Goal: Transaction & Acquisition: Purchase product/service

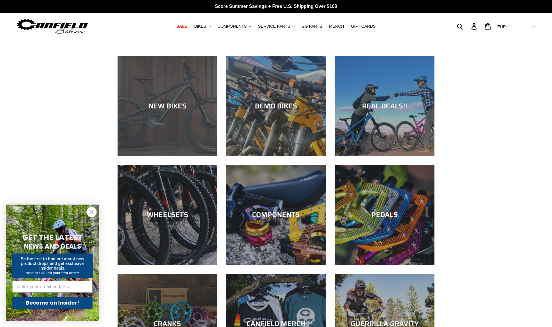
click at [177, 156] on div "NEW BIKES" at bounding box center [168, 156] width 100 height 0
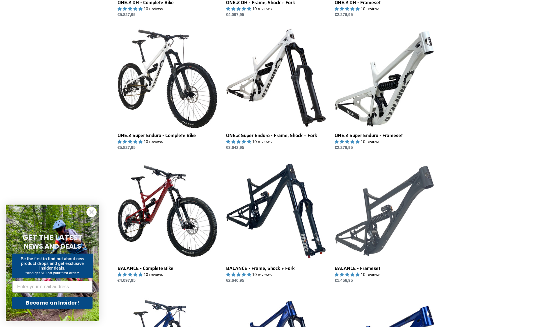
scroll to position [495, 0]
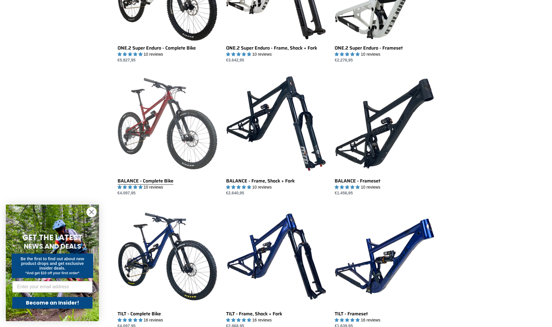
click at [190, 129] on link "BALANCE - Complete Bike" at bounding box center [168, 134] width 100 height 123
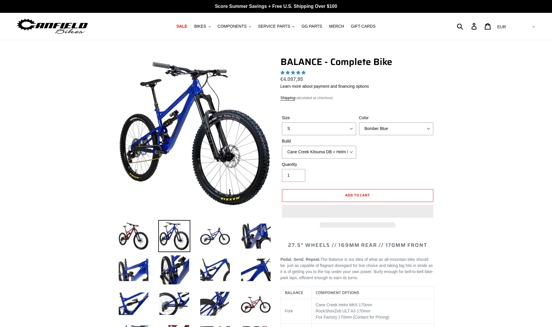
select select "highest-rating"
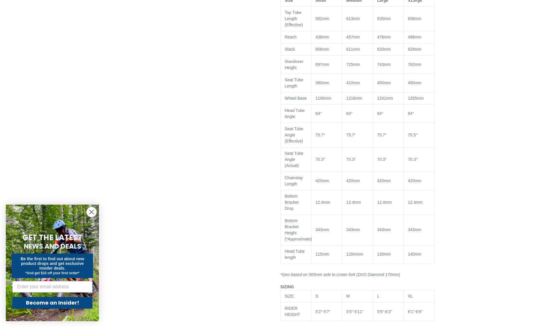
scroll to position [699, 0]
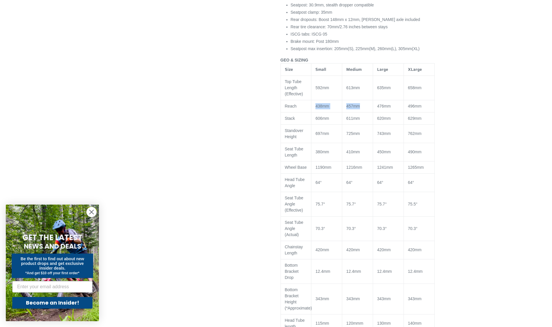
drag, startPoint x: 364, startPoint y: 103, endPoint x: 330, endPoint y: 105, distance: 33.6
click at [330, 105] on tr "Reach 438mm 457mm 476mm 496mm" at bounding box center [358, 106] width 154 height 12
click at [394, 106] on td "476mm" at bounding box center [388, 106] width 31 height 12
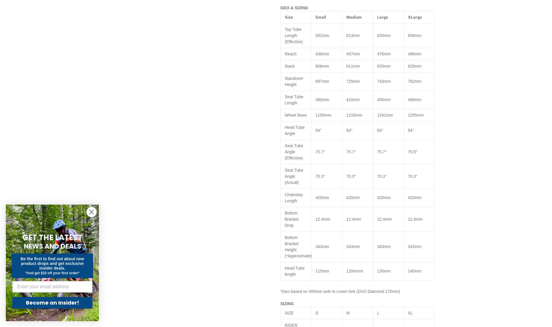
scroll to position [844, 0]
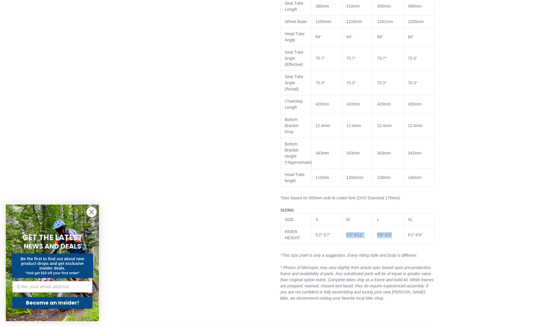
drag, startPoint x: 394, startPoint y: 231, endPoint x: 369, endPoint y: 231, distance: 24.5
click at [369, 231] on tr "RIDER HEIGHT 5'2"-5'7" 5'5"-5'11" 5'9"-6'3" 6'1"-6'6"" at bounding box center [358, 235] width 154 height 18
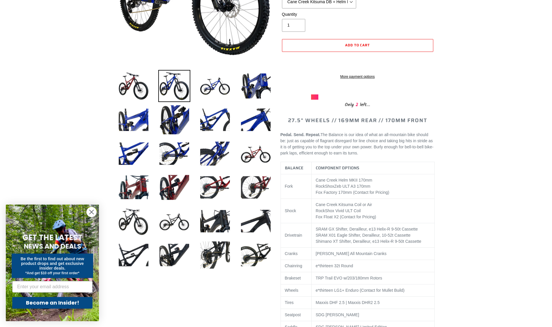
scroll to position [175, 0]
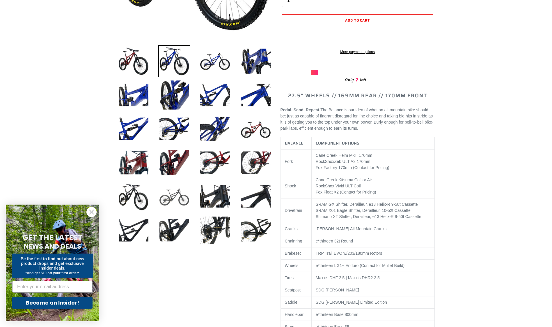
click at [183, 196] on img at bounding box center [174, 196] width 32 height 32
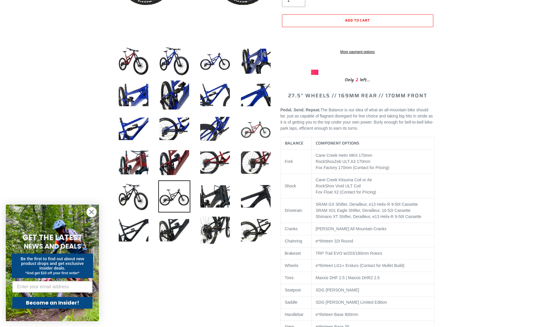
click at [259, 121] on img at bounding box center [256, 129] width 32 height 32
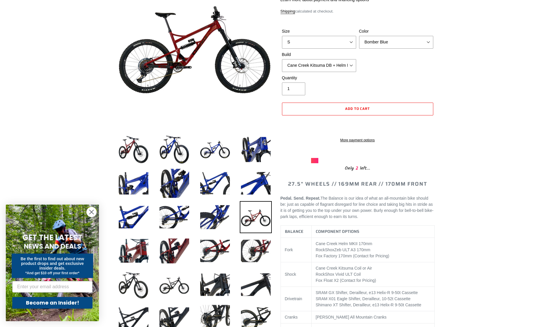
scroll to position [0, 0]
